Goal: Use online tool/utility: Utilize a website feature to perform a specific function

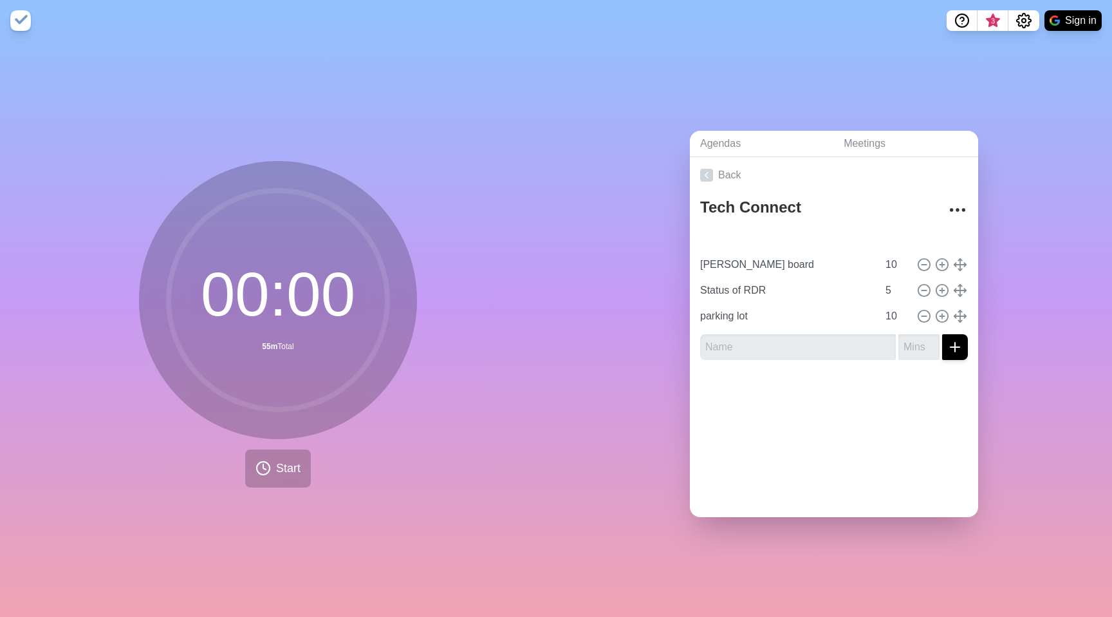
type input "Discuss Header and Metronome"
type input "30"
type input "[PERSON_NAME] board"
type input "10"
type input "Status of RDR"
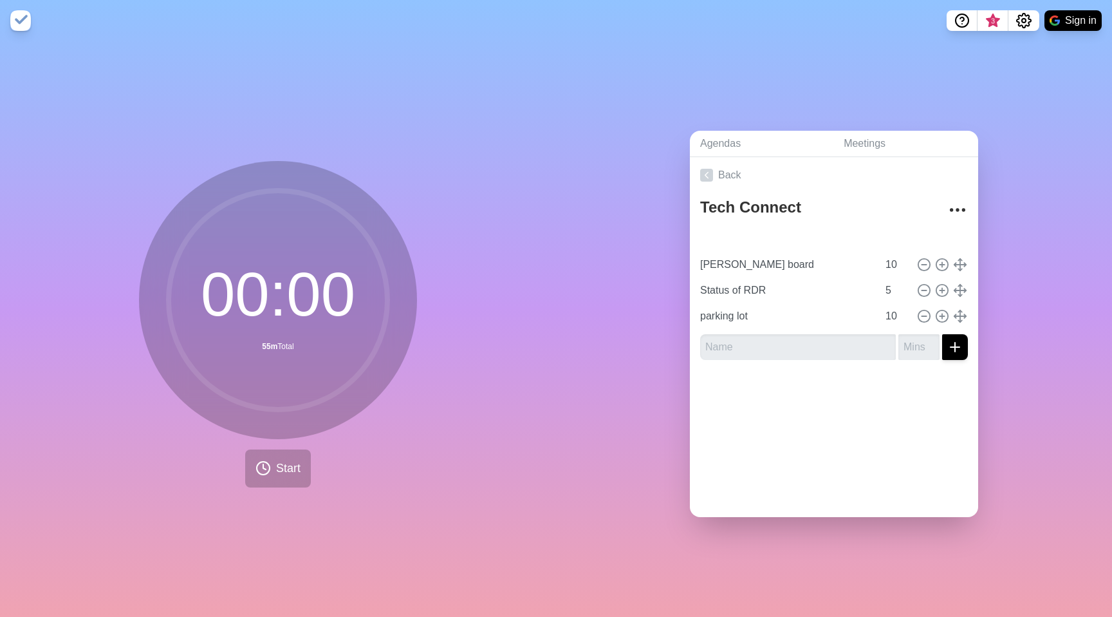
type input "5"
click at [261, 466] on icon at bounding box center [263, 467] width 15 height 15
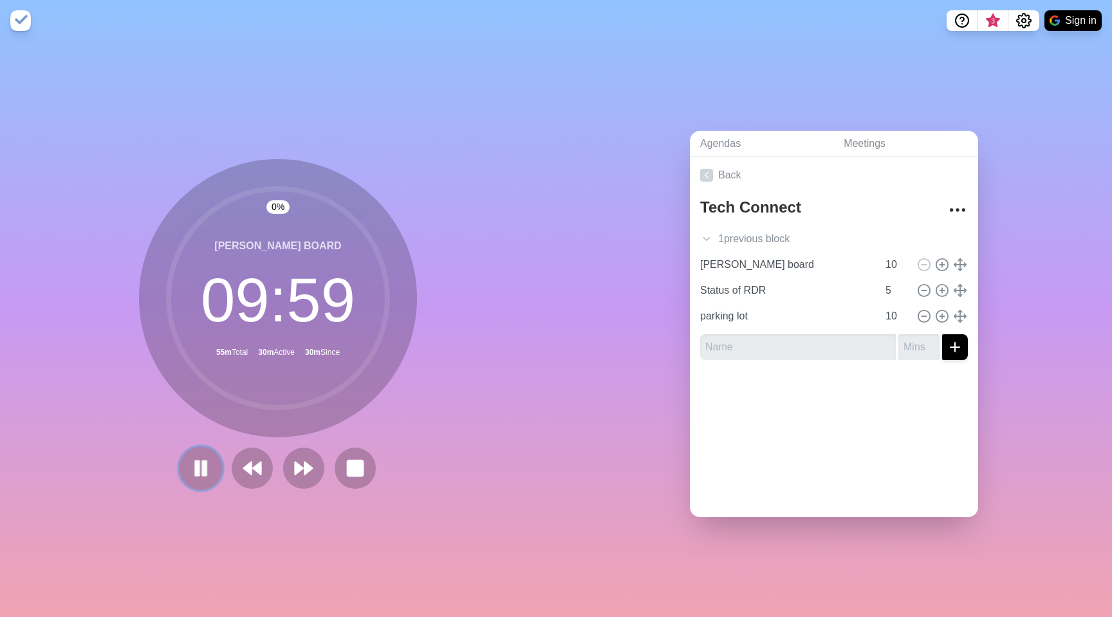
click at [203, 463] on rect at bounding box center [205, 468] width 4 height 14
click at [194, 460] on polygon at bounding box center [200, 468] width 13 height 16
click at [293, 469] on icon at bounding box center [304, 468] width 22 height 22
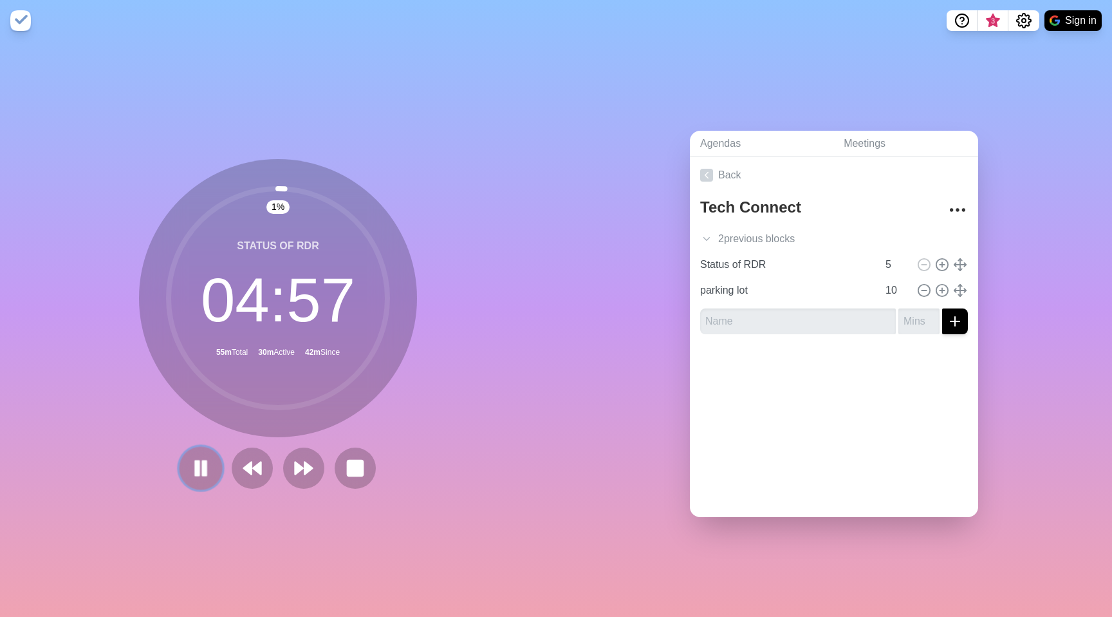
click at [196, 461] on rect at bounding box center [198, 468] width 4 height 14
click at [704, 234] on icon at bounding box center [706, 238] width 13 height 13
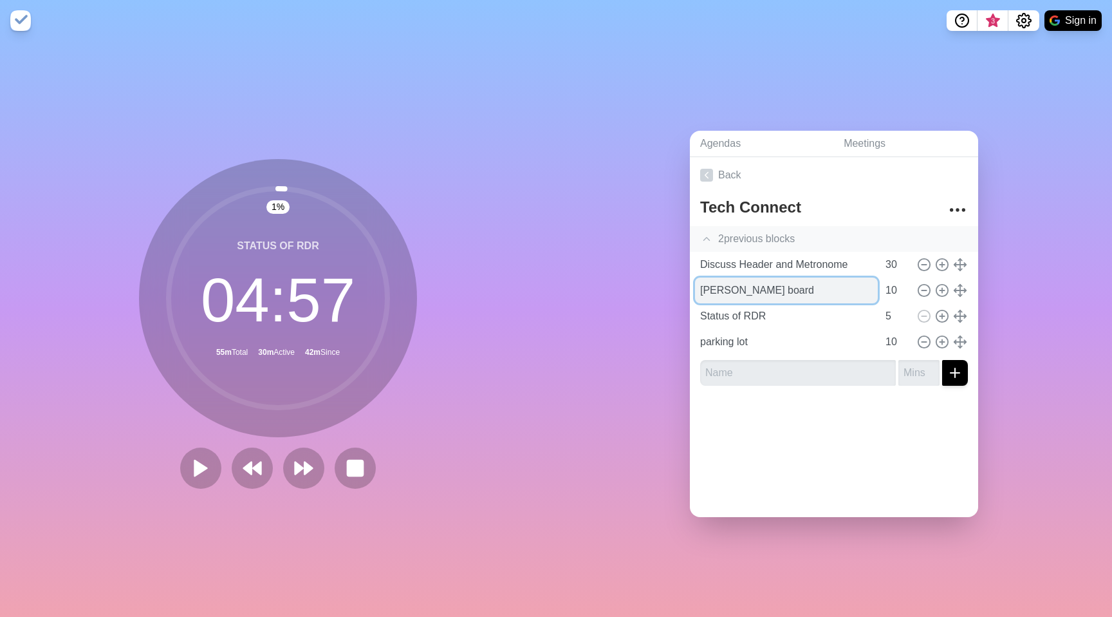
click at [774, 286] on input "[PERSON_NAME] board" at bounding box center [786, 290] width 183 height 26
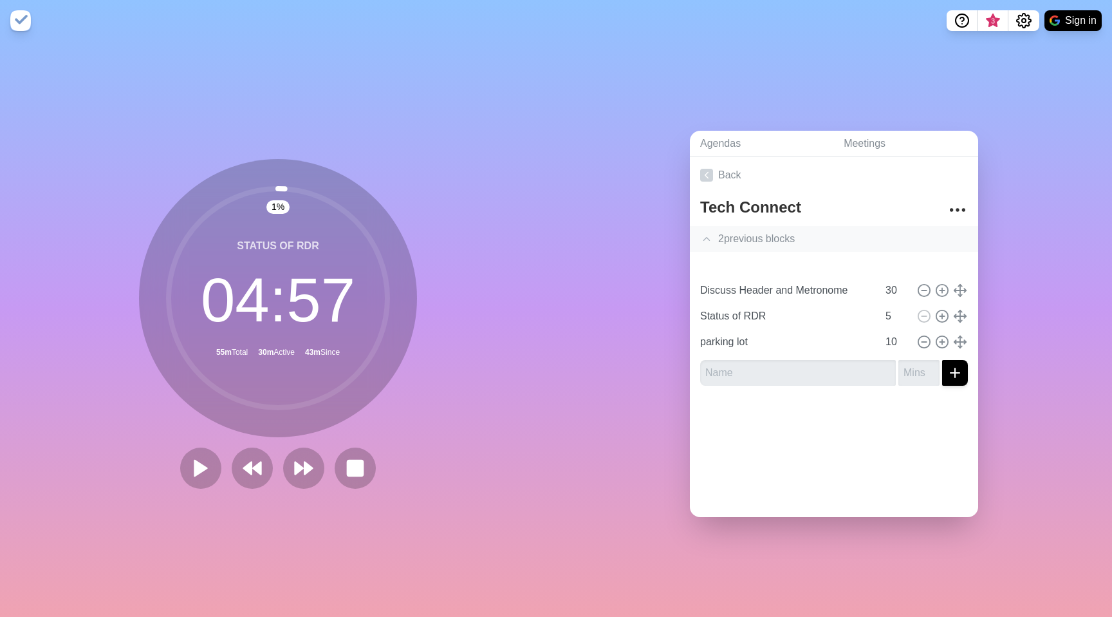
type input "[PERSON_NAME] board"
type input "10"
type input "Discuss Header and Metronome"
type input "30"
click at [442, 377] on div "1 % Status of RDR 04 : 57 55m Total 30m Active 43m Since" at bounding box center [278, 328] width 556 height 575
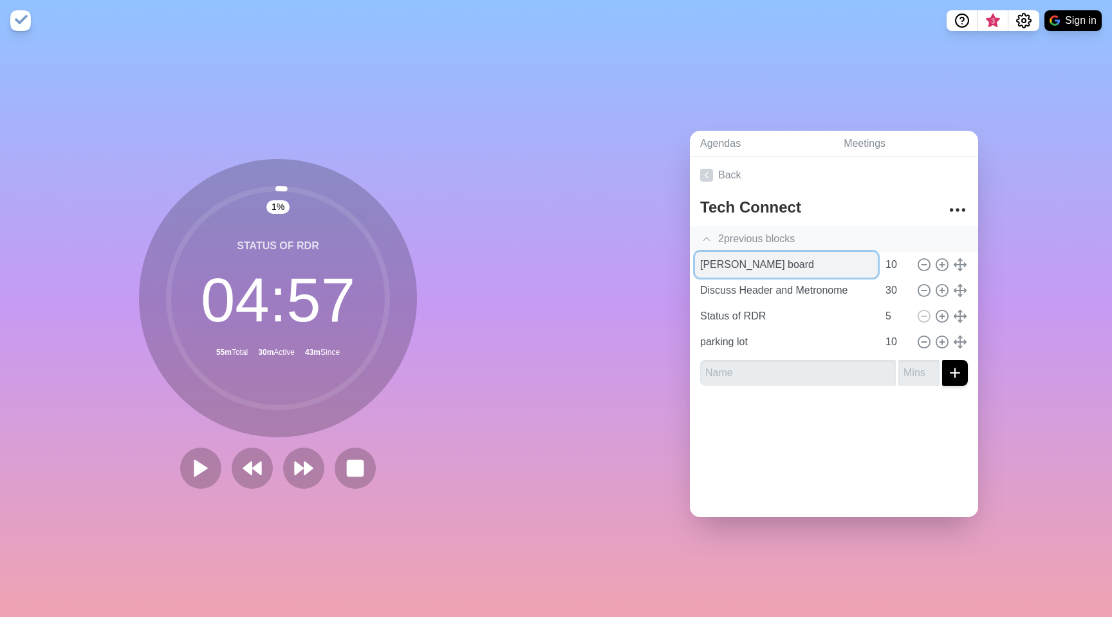
click at [740, 261] on input "[PERSON_NAME] board" at bounding box center [786, 265] width 183 height 26
click at [196, 458] on icon at bounding box center [201, 468] width 22 height 22
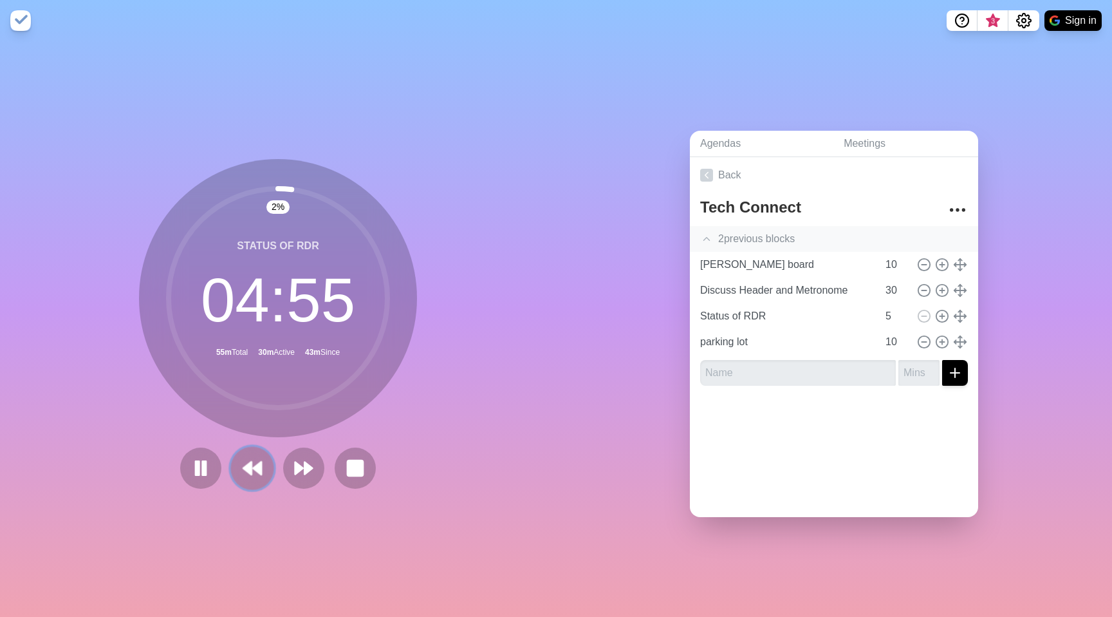
click at [241, 460] on icon at bounding box center [252, 468] width 22 height 22
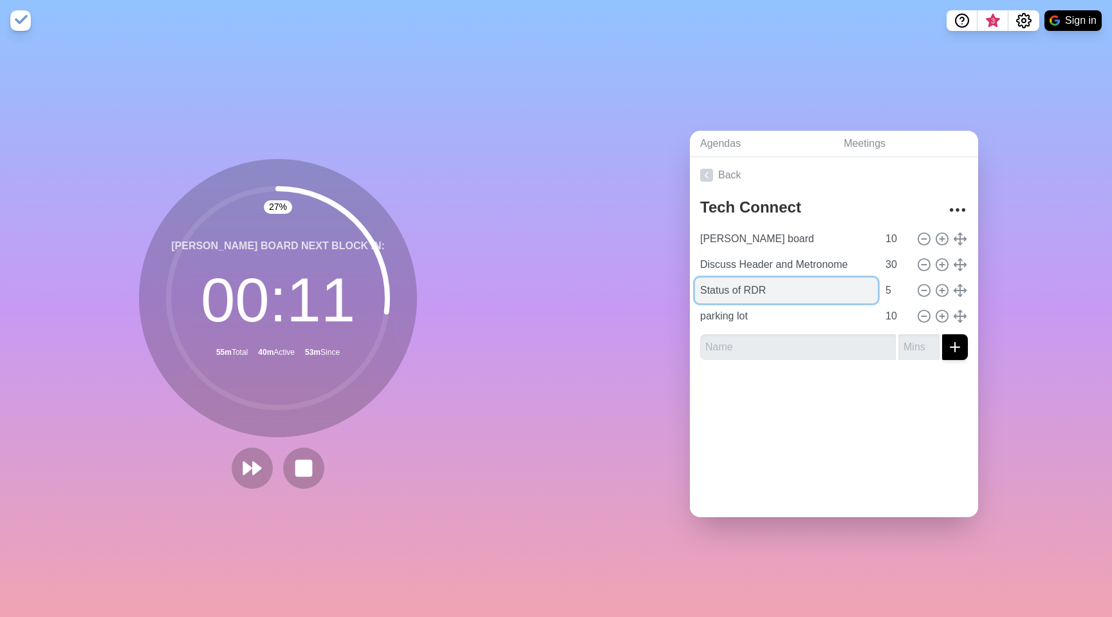
click at [745, 284] on input "Status of RDR" at bounding box center [786, 290] width 183 height 26
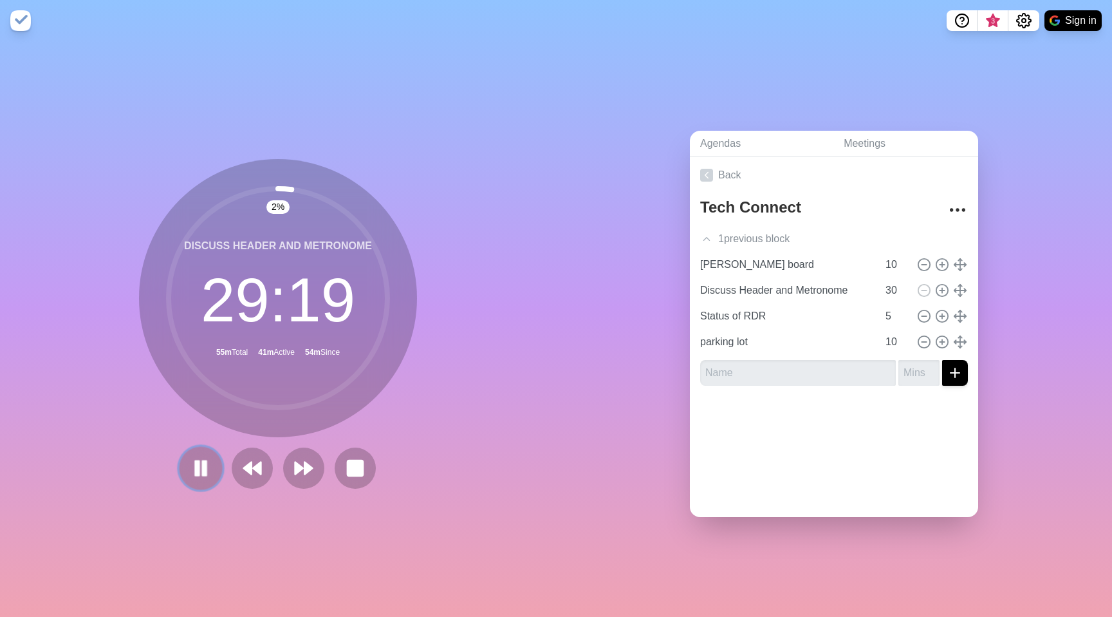
click at [203, 467] on rect at bounding box center [205, 468] width 4 height 14
